Goal: Navigation & Orientation: Go to known website

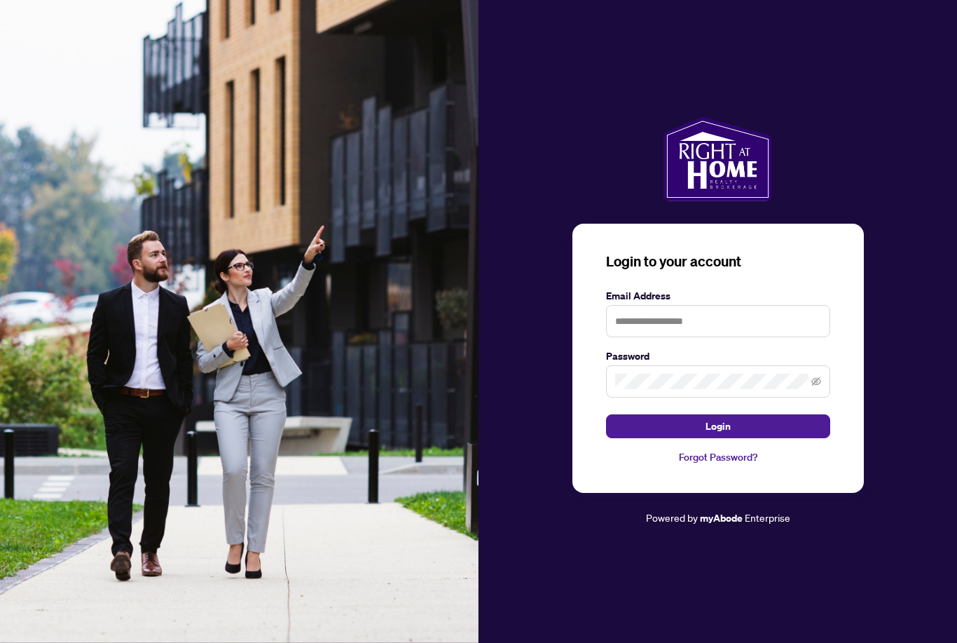
click at [941, 30] on div "Login to your account Email Address Password Login Forgot Password? Powered by …" at bounding box center [718, 321] width 479 height 643
click at [917, 27] on div "Login to your account Email Address Password Login Forgot Password? Powered by …" at bounding box center [718, 321] width 479 height 643
click at [917, 20] on div "Login to your account Email Address Password Login Forgot Password? Powered by …" at bounding box center [718, 321] width 479 height 643
click at [925, 20] on div "Login to your account Email Address Password Login Forgot Password? Powered by …" at bounding box center [718, 321] width 479 height 643
click at [921, 22] on div "Login to your account Email Address Password Login Forgot Password? Powered by …" at bounding box center [718, 321] width 479 height 643
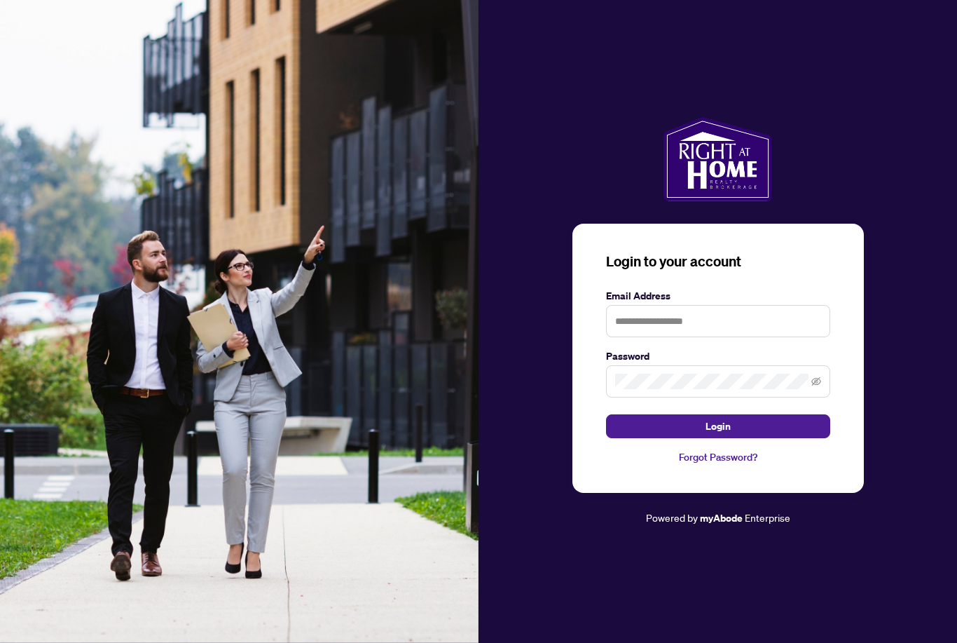
click at [920, 21] on div "Login to your account Email Address Password Login Forgot Password? Powered by …" at bounding box center [718, 321] width 479 height 643
